Goal: Information Seeking & Learning: Check status

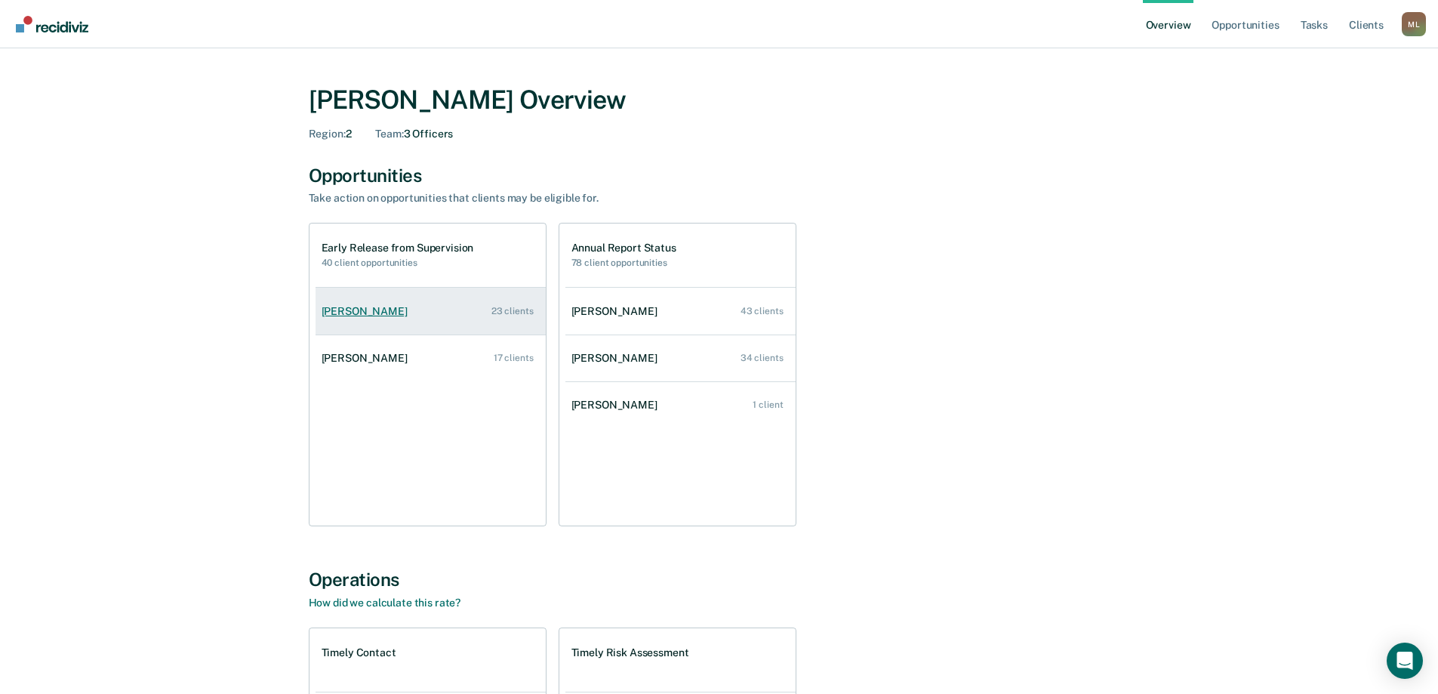
click at [360, 316] on div "[PERSON_NAME]" at bounding box center [368, 311] width 92 height 13
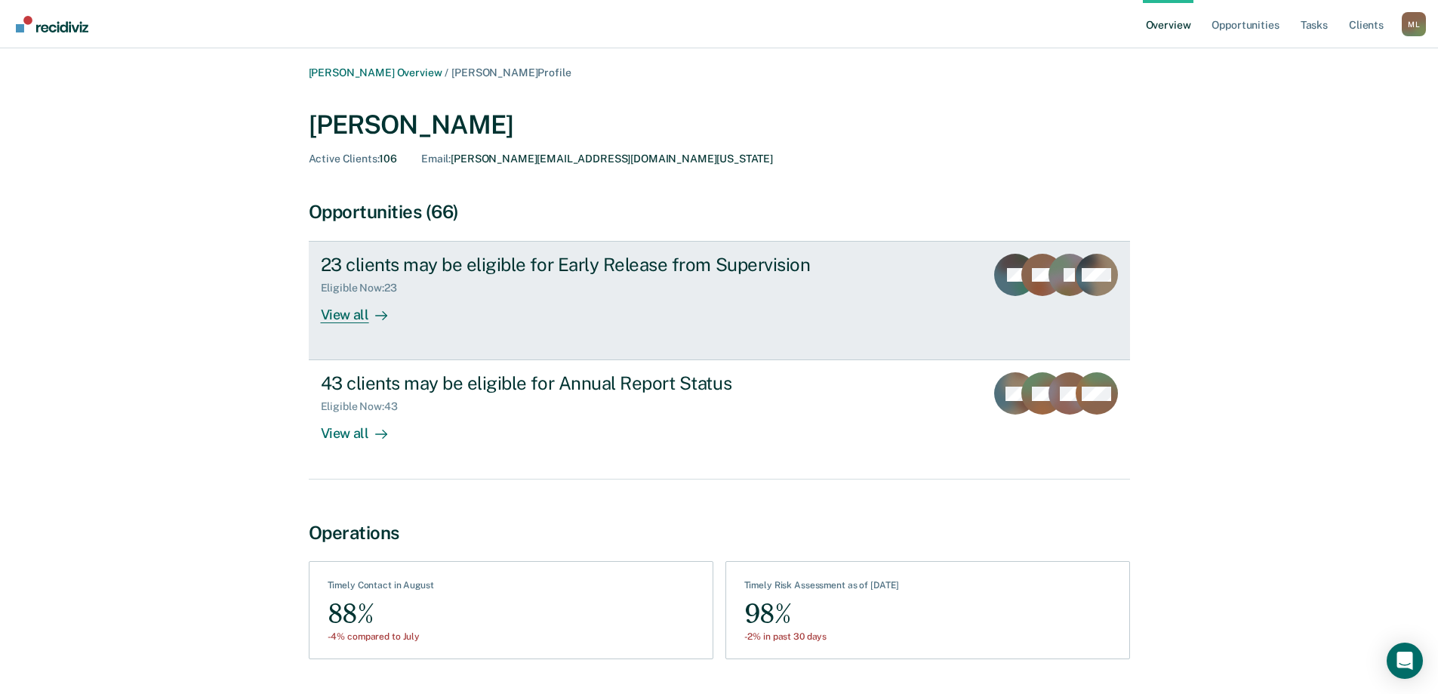
click at [362, 316] on div "View all" at bounding box center [363, 308] width 85 height 29
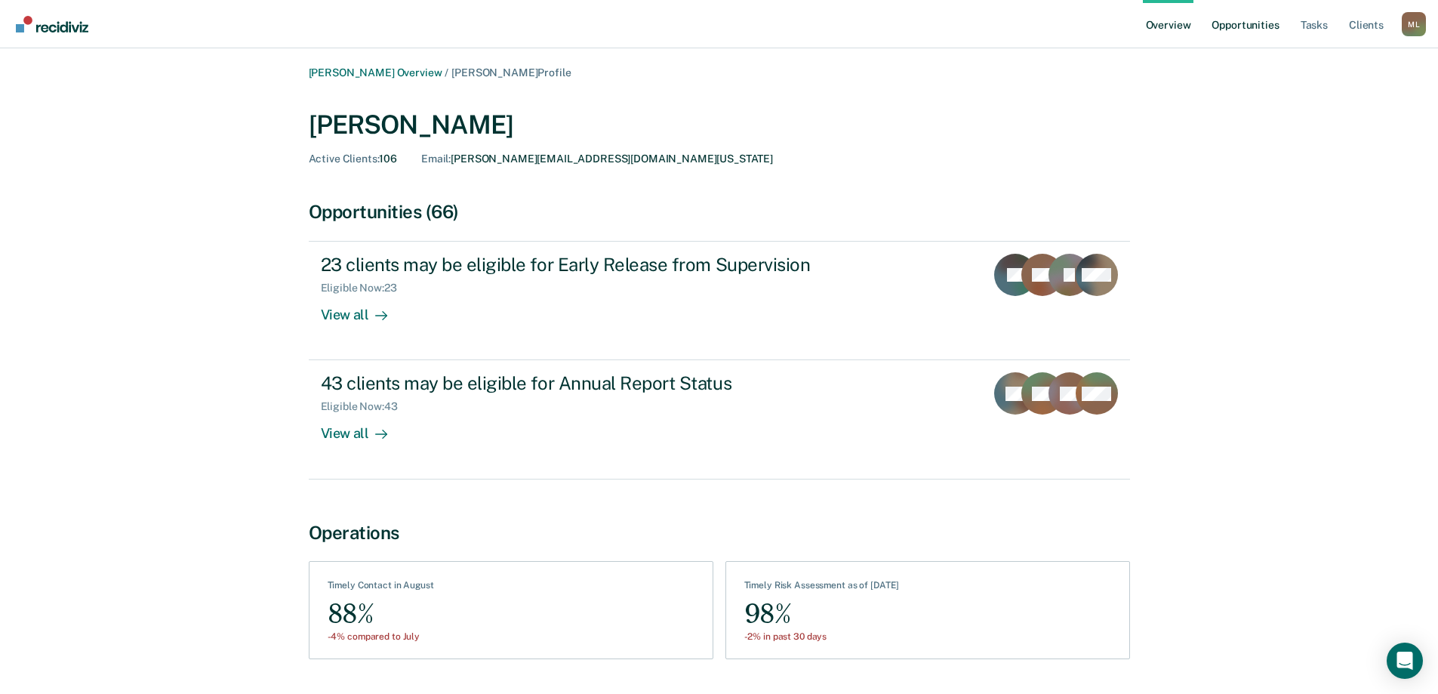
click at [1253, 23] on link "Opportunities" at bounding box center [1245, 24] width 73 height 48
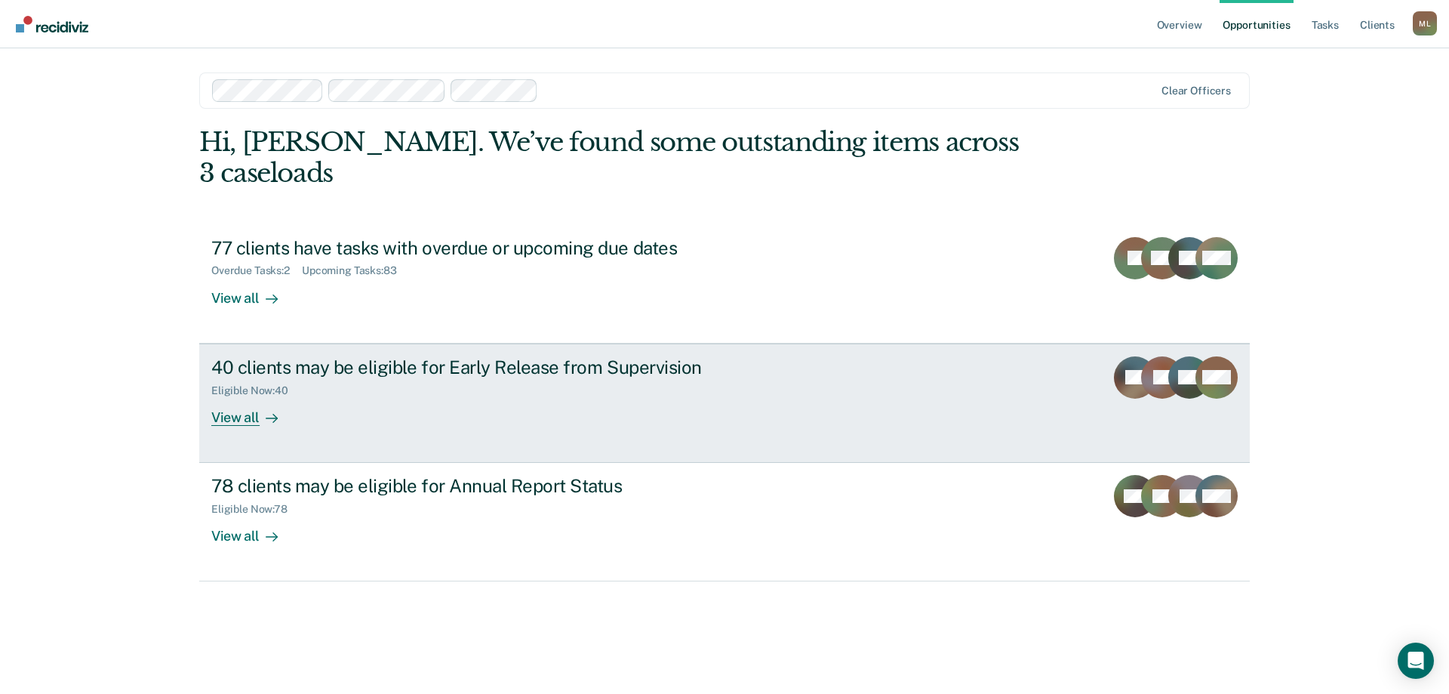
click at [240, 396] on div "View all" at bounding box center [253, 410] width 85 height 29
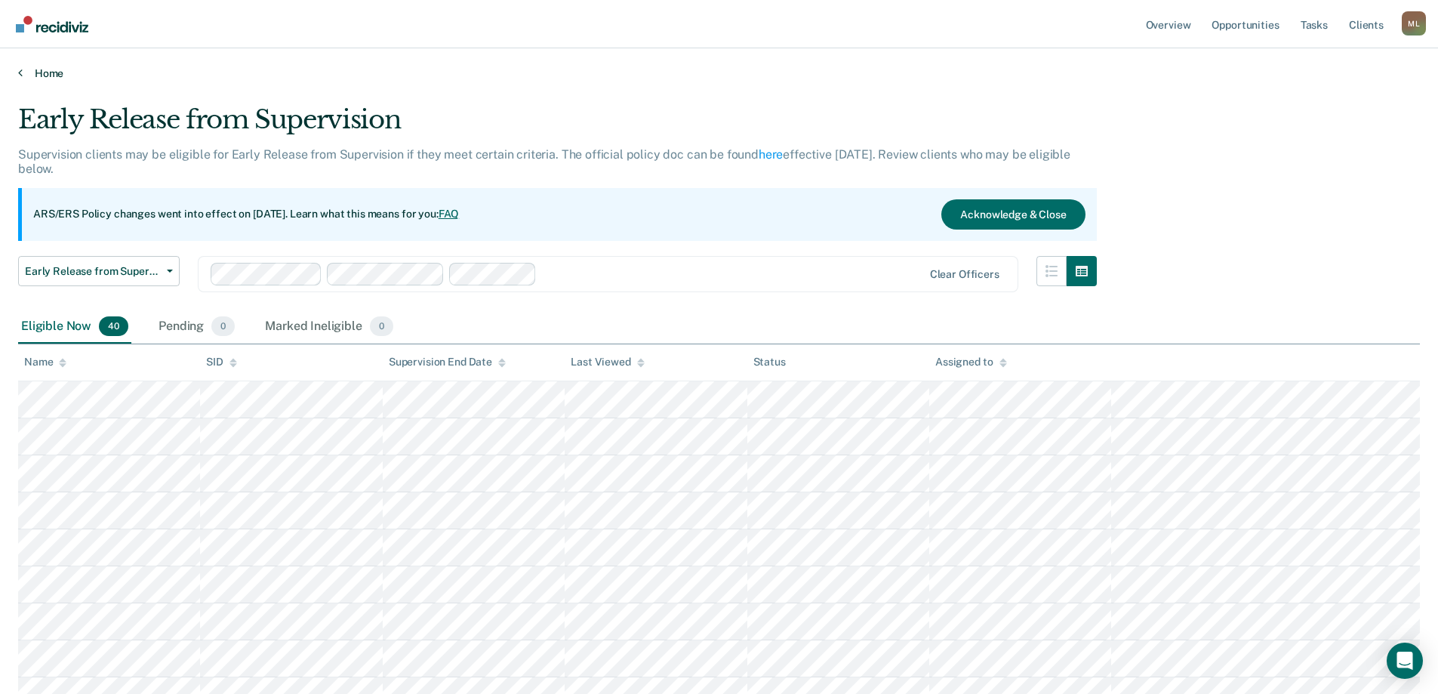
click at [47, 72] on link "Home" at bounding box center [719, 73] width 1402 height 14
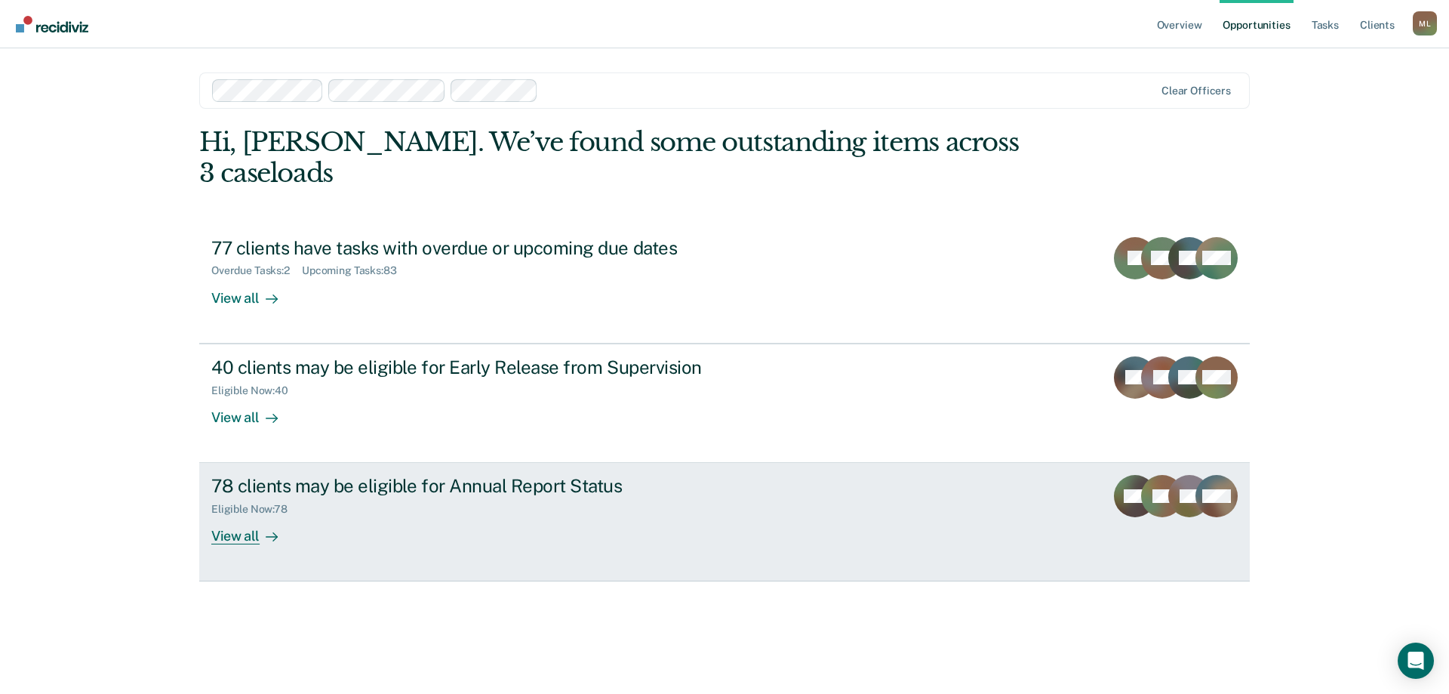
click at [260, 528] on div at bounding box center [269, 536] width 18 height 17
